Goal: Task Accomplishment & Management: Manage account settings

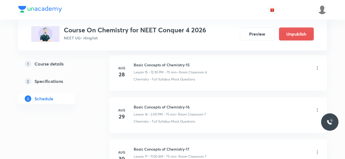
scroll to position [1073, 0]
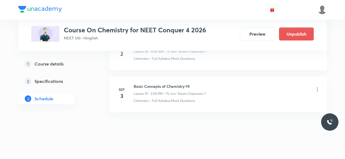
click at [318, 87] on icon at bounding box center [317, 89] width 5 height 5
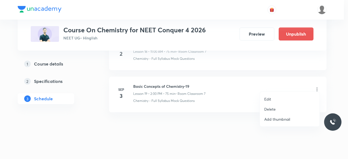
click at [277, 107] on li "Delete" at bounding box center [290, 109] width 60 height 10
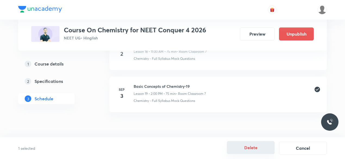
click at [245, 145] on button "Delete" at bounding box center [251, 147] width 48 height 13
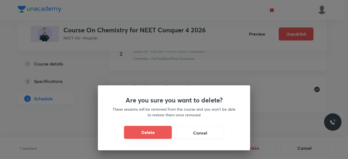
click at [149, 131] on button "Delete" at bounding box center [148, 132] width 48 height 13
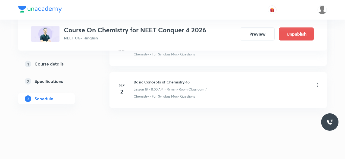
scroll to position [1031, 0]
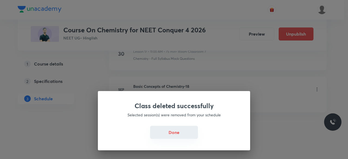
click at [170, 131] on button "Done" at bounding box center [174, 132] width 48 height 13
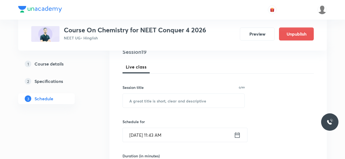
scroll to position [73, 0]
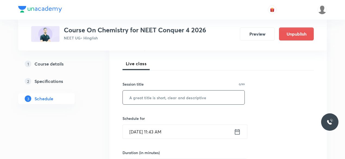
click at [135, 97] on input "text" at bounding box center [184, 98] width 122 height 14
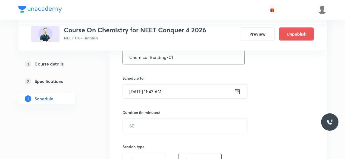
scroll to position [114, 0]
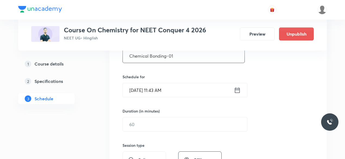
type input "Chemical Bonding-01"
click at [238, 89] on icon at bounding box center [237, 89] width 5 height 5
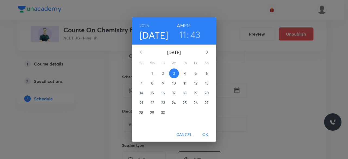
click at [183, 35] on h3 "11" at bounding box center [182, 34] width 7 height 11
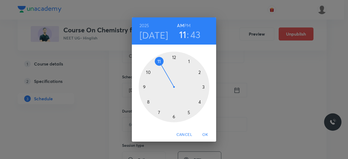
click at [174, 58] on div at bounding box center [174, 87] width 71 height 71
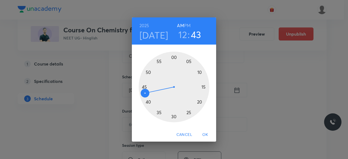
click at [174, 117] on div at bounding box center [174, 87] width 71 height 71
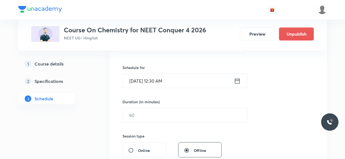
scroll to position [124, 0]
click at [237, 80] on icon at bounding box center [237, 81] width 7 height 8
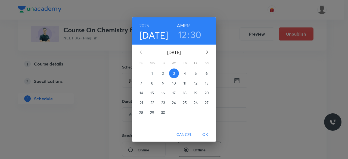
click at [188, 24] on h6 "PM" at bounding box center [187, 26] width 7 height 8
click at [207, 135] on span "OK" at bounding box center [205, 134] width 13 height 7
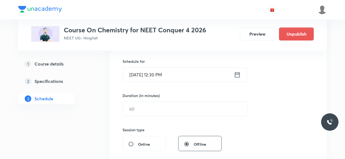
scroll to position [132, 0]
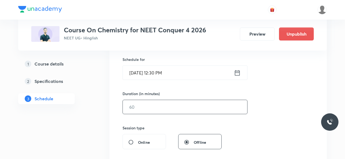
click at [142, 105] on input "text" at bounding box center [185, 107] width 124 height 14
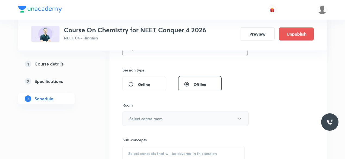
scroll to position [190, 0]
type input "75"
click at [137, 116] on h6 "Select centre room" at bounding box center [145, 119] width 33 height 6
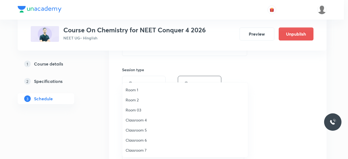
click at [141, 149] on span "Classroom 7" at bounding box center [185, 150] width 119 height 6
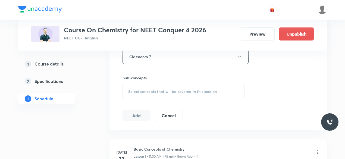
scroll to position [252, 0]
click at [127, 89] on div "Select concepts that wil be covered in this session" at bounding box center [184, 91] width 122 height 15
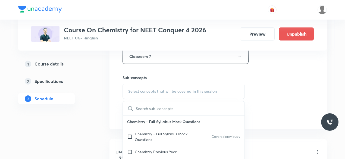
click at [129, 135] on input "checkbox" at bounding box center [131, 136] width 8 height 11
checkbox input "true"
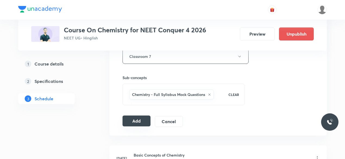
click at [134, 119] on button "Add" at bounding box center [137, 121] width 28 height 11
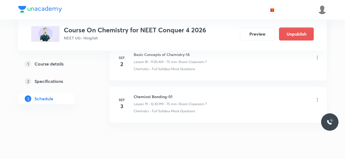
scroll to position [813, 0]
click at [317, 96] on icon at bounding box center [317, 98] width 5 height 5
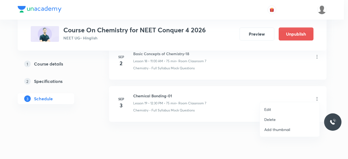
click at [269, 110] on p "Edit" at bounding box center [267, 110] width 7 height 6
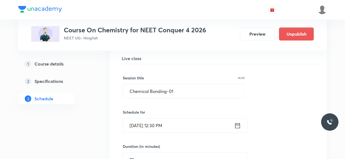
scroll to position [836, 0]
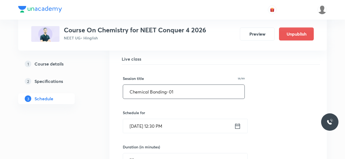
click at [166, 88] on input "Chemical Bonding-01" at bounding box center [183, 92] width 121 height 14
click at [173, 87] on input "Atomic Structure-01" at bounding box center [183, 92] width 121 height 14
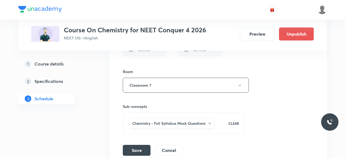
scroll to position [999, 0]
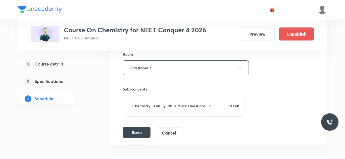
type input "Atomic Structure-01"
click at [138, 128] on button "Save" at bounding box center [137, 132] width 28 height 11
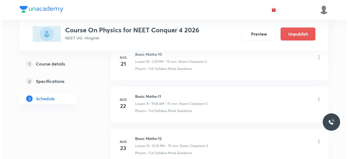
scroll to position [989, 0]
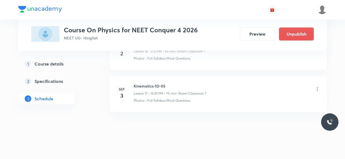
click at [317, 86] on icon at bounding box center [317, 88] width 5 height 5
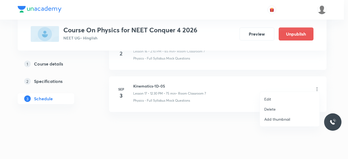
click at [270, 100] on p "Edit" at bounding box center [267, 99] width 7 height 6
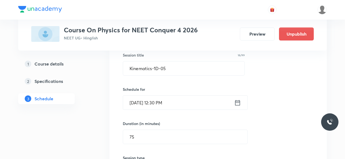
scroll to position [776, 0]
click at [238, 99] on icon at bounding box center [237, 102] width 7 height 8
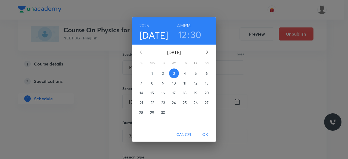
click at [183, 35] on h3 "12" at bounding box center [182, 34] width 9 height 11
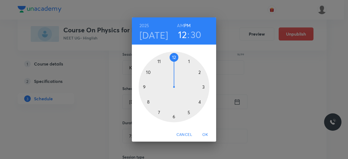
click at [199, 73] on div at bounding box center [174, 87] width 71 height 71
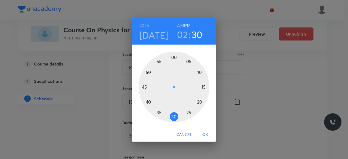
click at [174, 58] on div at bounding box center [174, 87] width 71 height 71
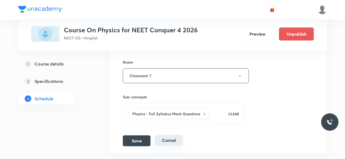
scroll to position [909, 0]
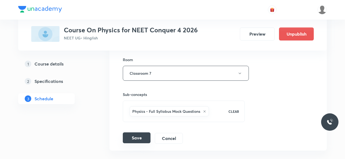
click at [142, 134] on button "Save" at bounding box center [137, 137] width 28 height 11
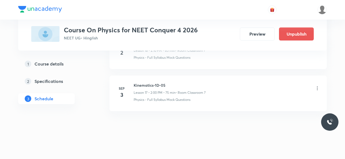
click at [317, 86] on icon at bounding box center [317, 88] width 5 height 5
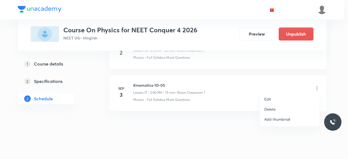
click at [268, 98] on p "Edit" at bounding box center [267, 99] width 7 height 6
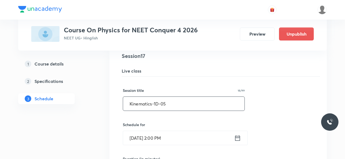
click at [166, 100] on input "Kinematics-1D-05" at bounding box center [183, 104] width 121 height 14
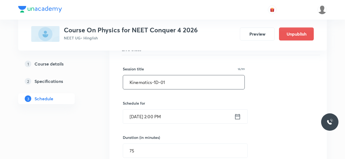
scroll to position [762, 0]
type input "Kinematics-1D-01"
click at [239, 112] on icon at bounding box center [237, 116] width 7 height 8
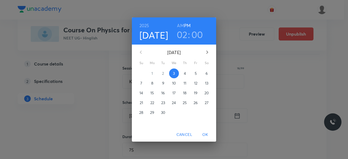
click at [183, 33] on h3 "02" at bounding box center [182, 34] width 11 height 11
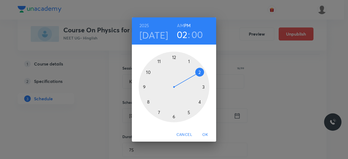
click at [148, 72] on div at bounding box center [174, 87] width 71 height 71
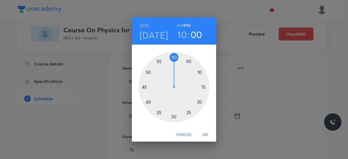
click at [182, 33] on h3 "10" at bounding box center [182, 34] width 10 height 11
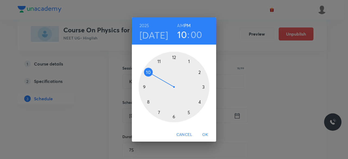
click at [199, 71] on div at bounding box center [174, 87] width 71 height 71
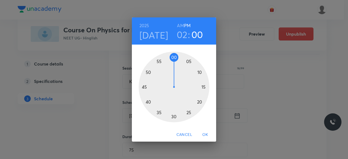
click at [199, 73] on div at bounding box center [174, 87] width 71 height 71
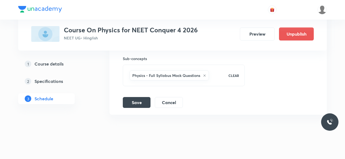
scroll to position [948, 0]
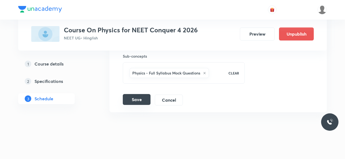
click at [136, 97] on button "Save" at bounding box center [137, 99] width 28 height 11
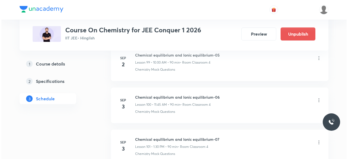
scroll to position [4512, 0]
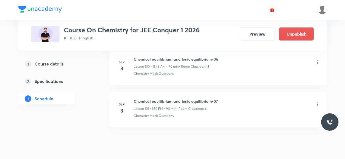
click at [317, 102] on icon at bounding box center [317, 104] width 5 height 5
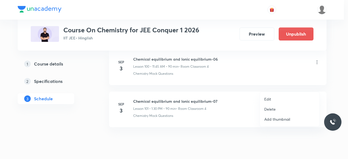
click at [270, 99] on p "Edit" at bounding box center [267, 99] width 7 height 6
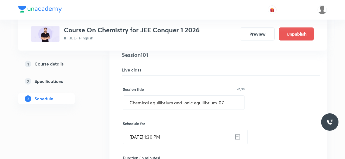
scroll to position [4280, 0]
click at [238, 133] on icon at bounding box center [237, 137] width 7 height 8
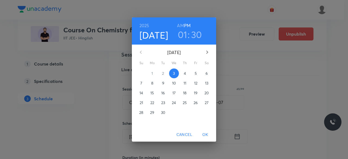
click at [184, 35] on h3 "01" at bounding box center [183, 34] width 10 height 11
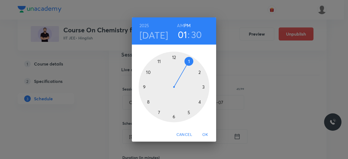
click at [196, 33] on h3 "30" at bounding box center [196, 34] width 11 height 11
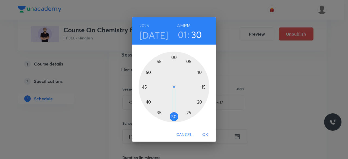
click at [144, 87] on div at bounding box center [174, 87] width 71 height 71
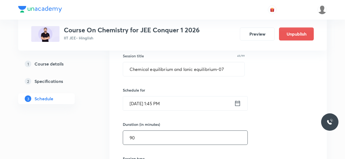
scroll to position [4315, 0]
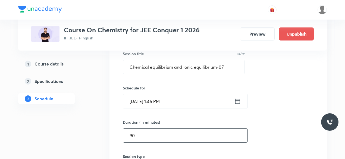
click at [139, 129] on input "90" at bounding box center [185, 136] width 124 height 14
type input "9"
type input "0"
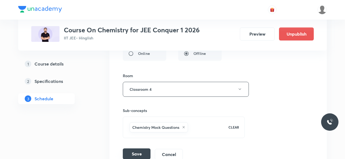
scroll to position [4433, 0]
type input "75"
click at [144, 148] on button "Save" at bounding box center [137, 153] width 28 height 11
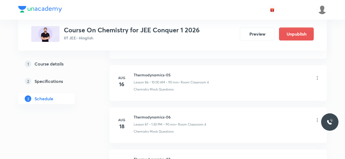
scroll to position [3647, 0]
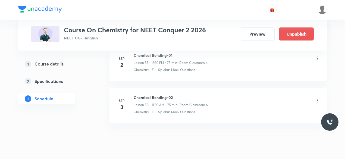
scroll to position [2681, 0]
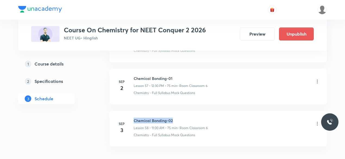
drag, startPoint x: 134, startPoint y: 110, endPoint x: 183, endPoint y: 110, distance: 49.2
click at [178, 118] on h6 "Chemical Bonding-02" at bounding box center [171, 121] width 74 height 6
copy h6 "Chemical Bonding-02"
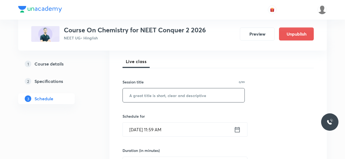
scroll to position [77, 0]
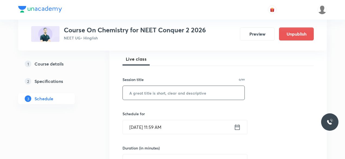
click at [140, 93] on input "text" at bounding box center [184, 93] width 122 height 14
paste input "Chemical Bonding-02"
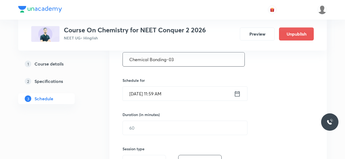
scroll to position [113, 0]
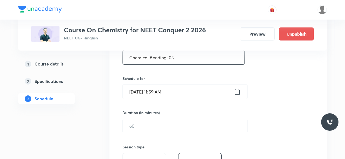
type input "Chemical Bonding-03"
click at [238, 92] on icon at bounding box center [237, 92] width 7 height 8
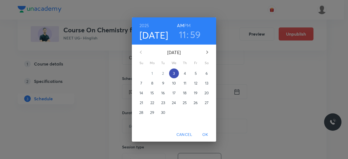
click at [173, 73] on p "3" at bounding box center [174, 73] width 2 height 5
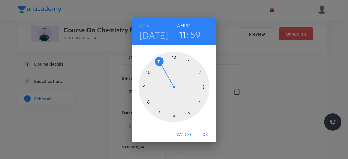
click at [199, 72] on div at bounding box center [174, 87] width 71 height 71
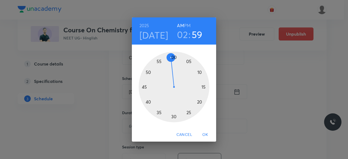
click at [174, 117] on div at bounding box center [174, 87] width 71 height 71
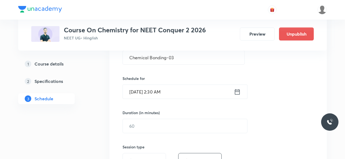
click at [237, 93] on icon at bounding box center [237, 92] width 7 height 8
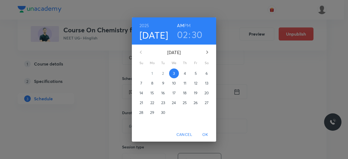
click at [187, 25] on h6 "PM" at bounding box center [187, 26] width 7 height 8
click at [208, 133] on span "OK" at bounding box center [205, 134] width 13 height 7
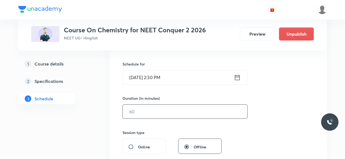
scroll to position [128, 0]
click at [141, 112] on input "text" at bounding box center [185, 111] width 124 height 14
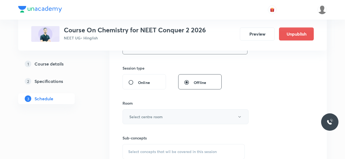
scroll to position [192, 0]
type input "75"
click at [141, 116] on h6 "Select centre room" at bounding box center [145, 116] width 33 height 6
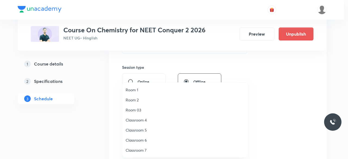
click at [142, 139] on span "Classroom 6" at bounding box center [185, 140] width 119 height 6
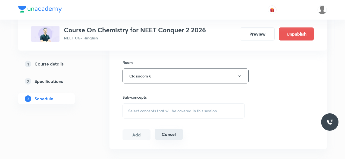
scroll to position [239, 0]
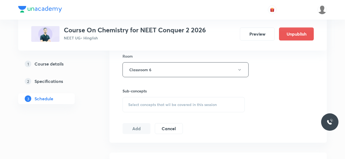
click at [128, 102] on span "Select concepts that wil be covered in this session" at bounding box center [172, 104] width 89 height 4
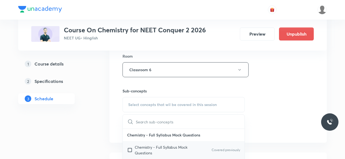
click at [130, 149] on input "checkbox" at bounding box center [131, 149] width 8 height 11
checkbox input "true"
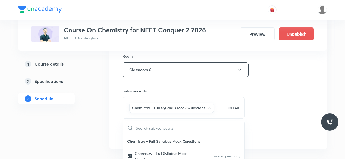
click at [115, 121] on div "Session 59 Live class Session title 19/99 Chemical Bonding-03 ​ Schedule for [D…" at bounding box center [218, 9] width 217 height 279
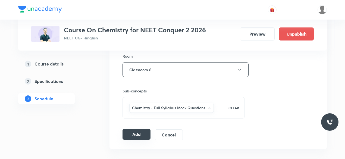
click at [138, 133] on button "Add" at bounding box center [137, 134] width 28 height 11
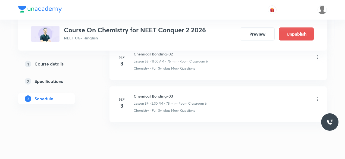
scroll to position [2501, 0]
